Goal: Contribute content

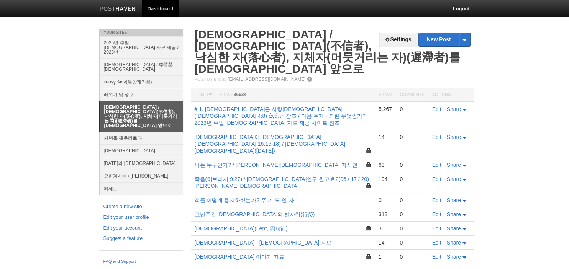
click at [129, 132] on link "새벽을 깨우리로다" at bounding box center [141, 138] width 83 height 13
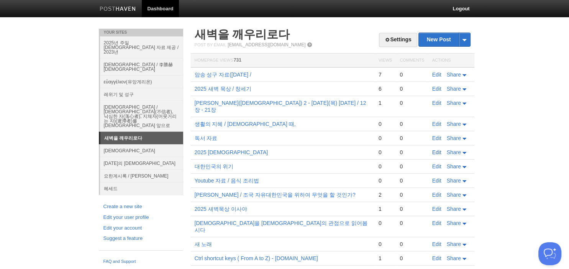
click at [436, 149] on link "Edit" at bounding box center [436, 152] width 9 height 6
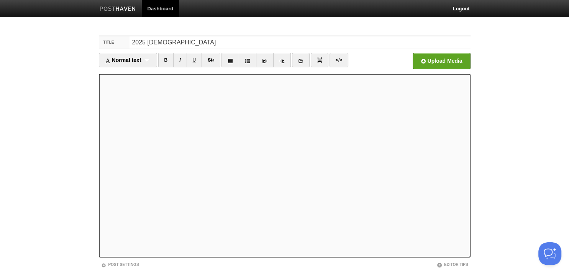
scroll to position [52, 0]
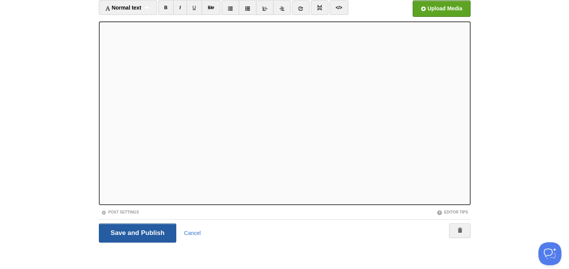
click at [157, 237] on input "Save and Publish" at bounding box center [138, 233] width 78 height 19
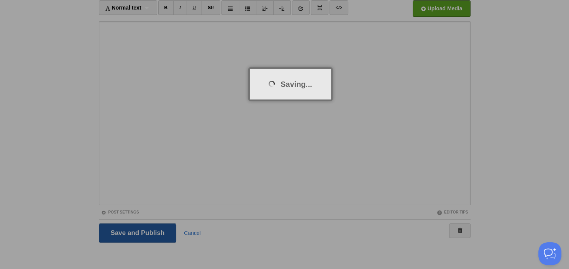
scroll to position [29, 0]
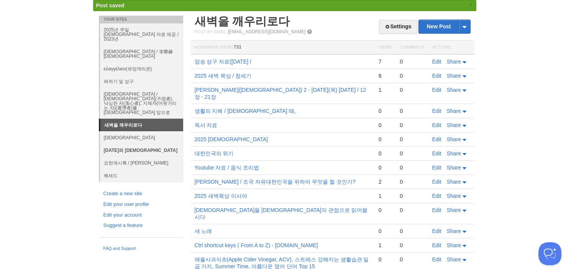
click at [120, 144] on link "[DATE]의 [DEMOGRAPHIC_DATA]" at bounding box center [141, 150] width 83 height 13
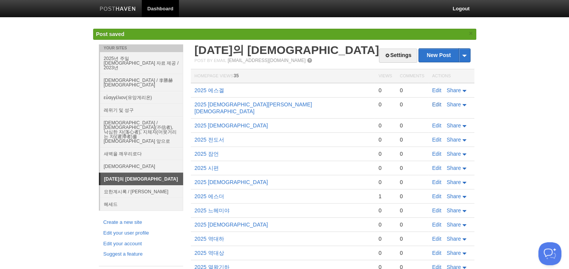
click at [437, 103] on link "Edit" at bounding box center [436, 105] width 9 height 6
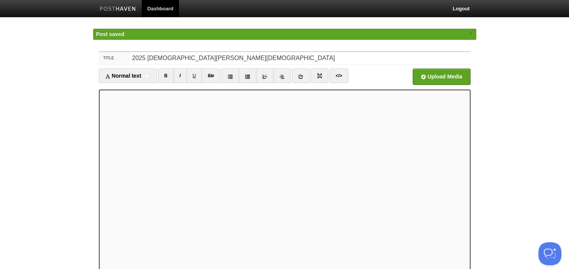
click at [157, 91] on iframe at bounding box center [285, 182] width 372 height 184
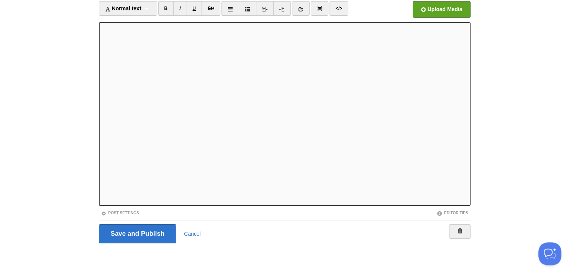
scroll to position [52, 0]
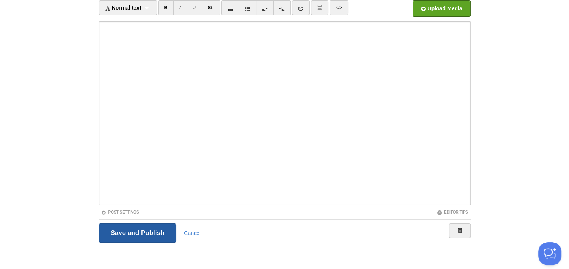
click at [134, 235] on input "Save and Publish" at bounding box center [138, 233] width 78 height 19
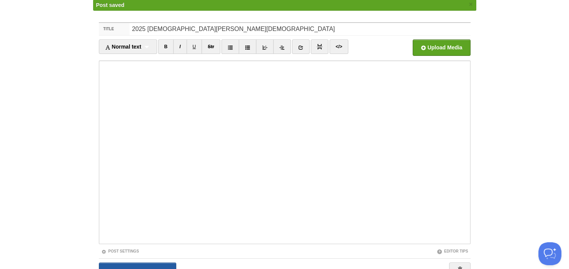
scroll to position [29, 0]
